Goal: Entertainment & Leisure: Consume media (video, audio)

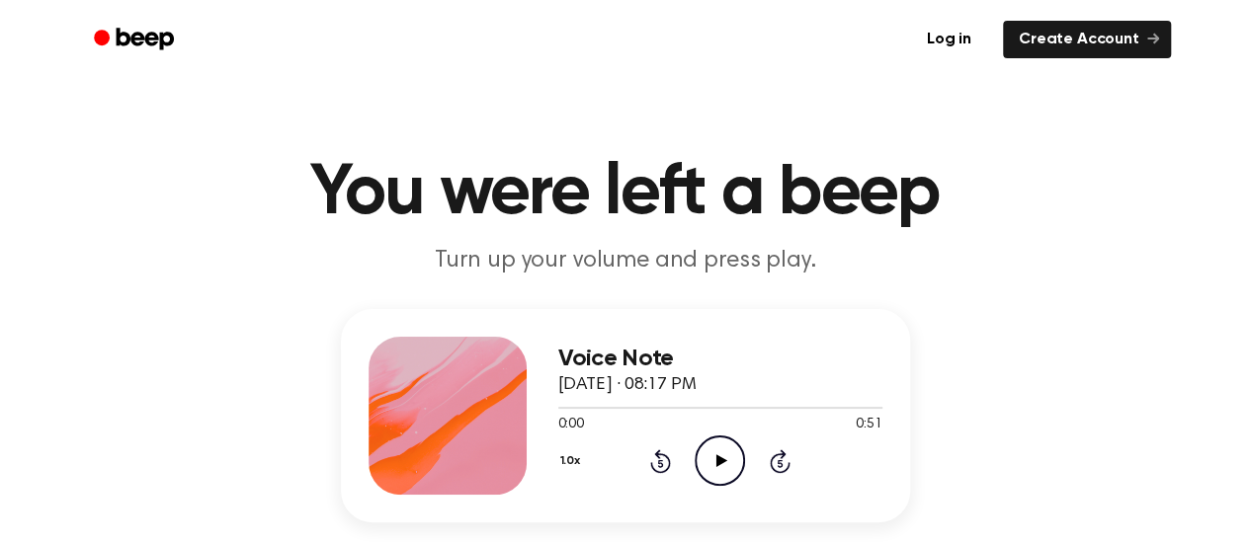
click at [721, 448] on icon "Play Audio" at bounding box center [720, 461] width 50 height 50
click at [727, 447] on icon "Pause Audio" at bounding box center [720, 461] width 50 height 50
click at [713, 474] on icon "Play Audio" at bounding box center [720, 461] width 50 height 50
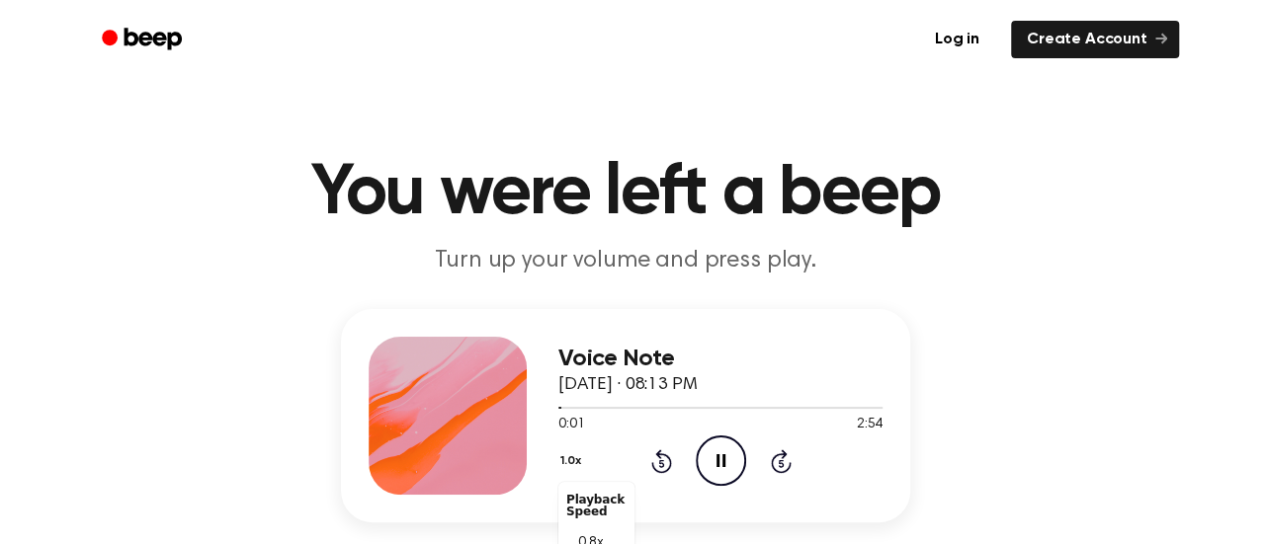
scroll to position [53, 0]
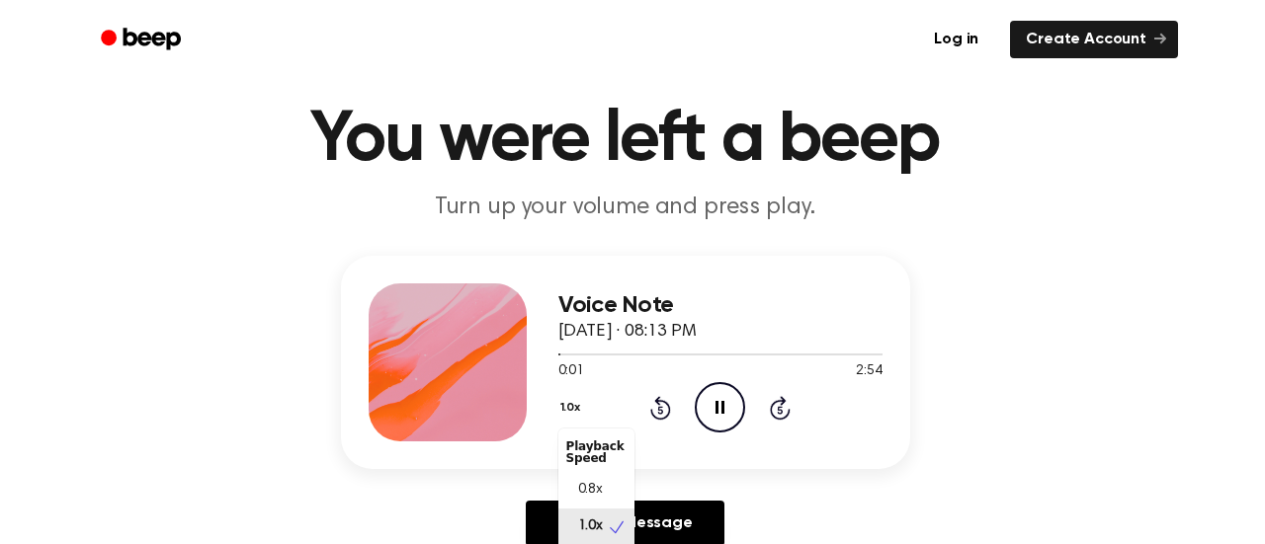
click at [579, 425] on div "1.0x Playback Speed 0.8x 1.0x 1.2x 1.5x 2.0x" at bounding box center [573, 409] width 30 height 31
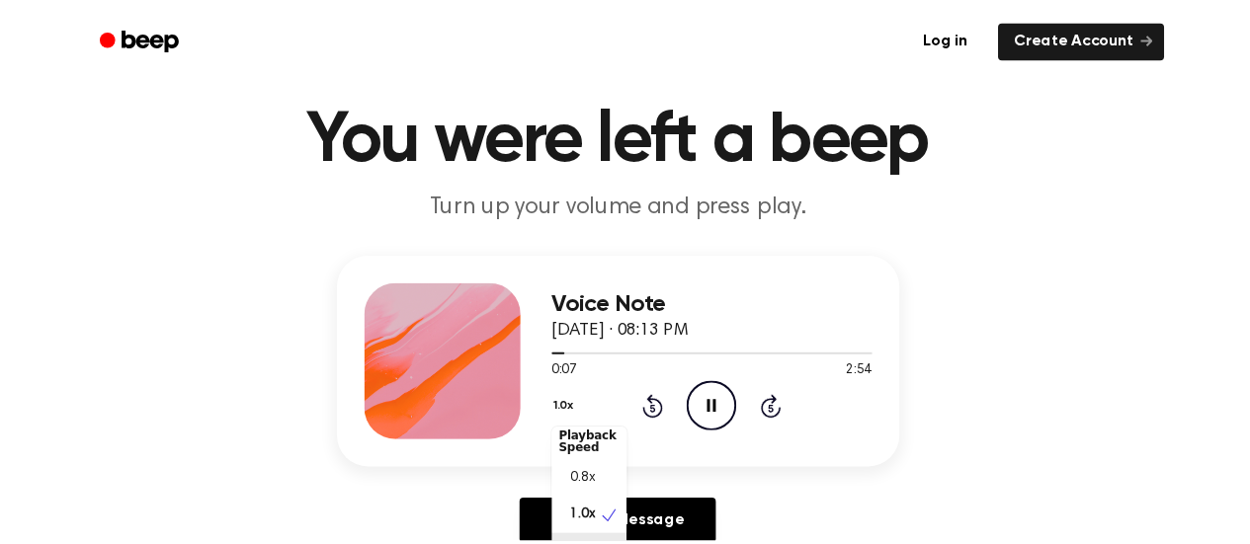
scroll to position [81, 0]
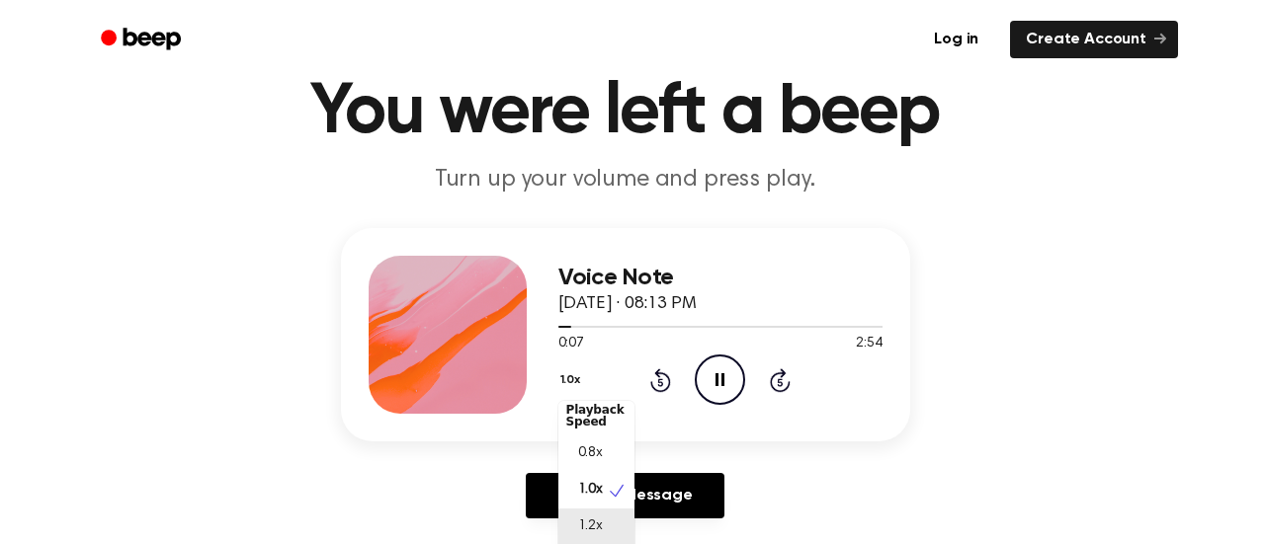
click at [611, 539] on div "1.2x" at bounding box center [596, 527] width 76 height 37
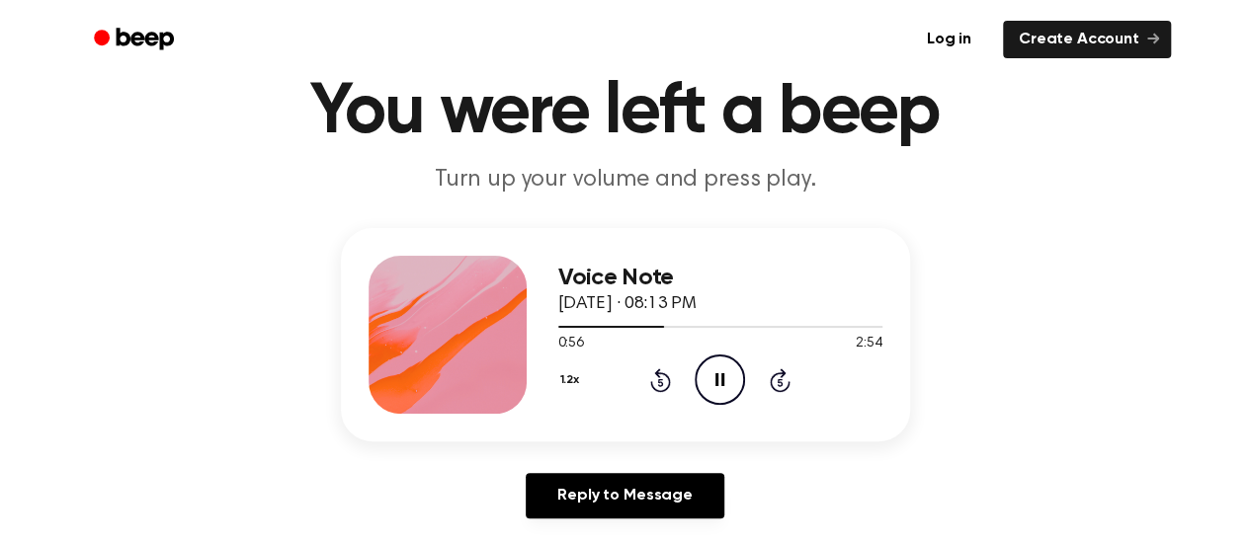
click at [729, 370] on icon "Pause Audio" at bounding box center [720, 380] width 50 height 50
click at [710, 380] on icon "Play Audio" at bounding box center [720, 380] width 50 height 50
click at [794, 381] on div "1.2x Rewind 5 seconds Pause Audio Skip 5 seconds" at bounding box center [720, 380] width 324 height 50
click at [787, 382] on icon at bounding box center [780, 381] width 21 height 24
click at [787, 380] on icon at bounding box center [780, 381] width 21 height 24
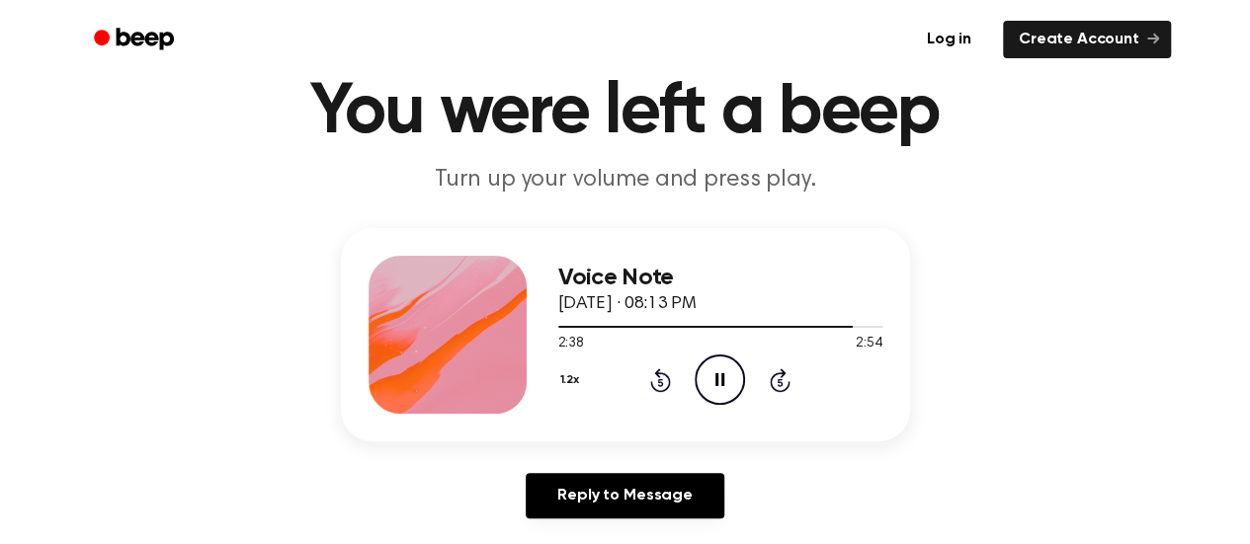
click at [728, 391] on icon "Pause Audio" at bounding box center [720, 380] width 50 height 50
